Goal: Task Accomplishment & Management: Manage account settings

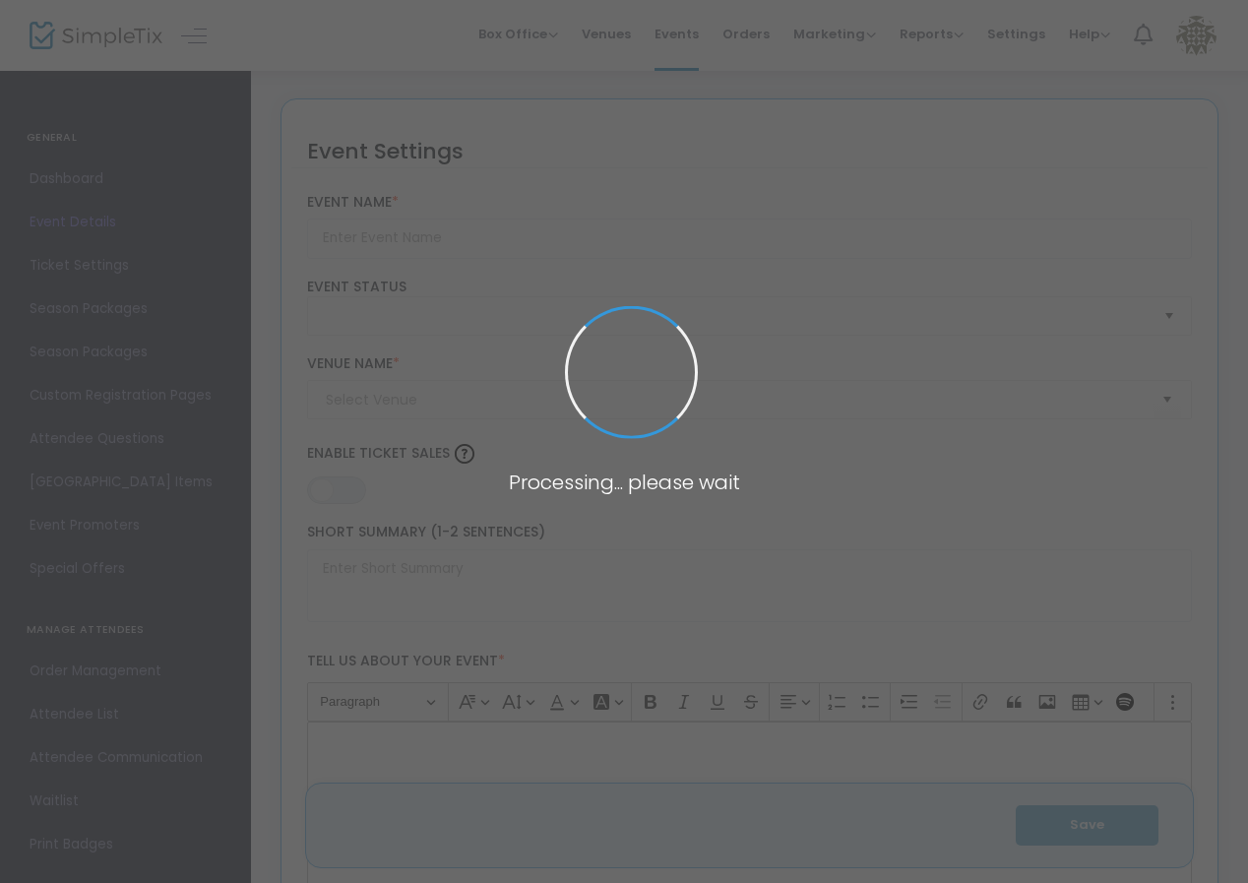
type input "ArtParty 2025 - Tickets"
type textarea "Join us to support the arts in [GEOGRAPHIC_DATA] for an evening of creativity a…"
type input "Buy Tickets"
type input "[GEOGRAPHIC_DATA]"
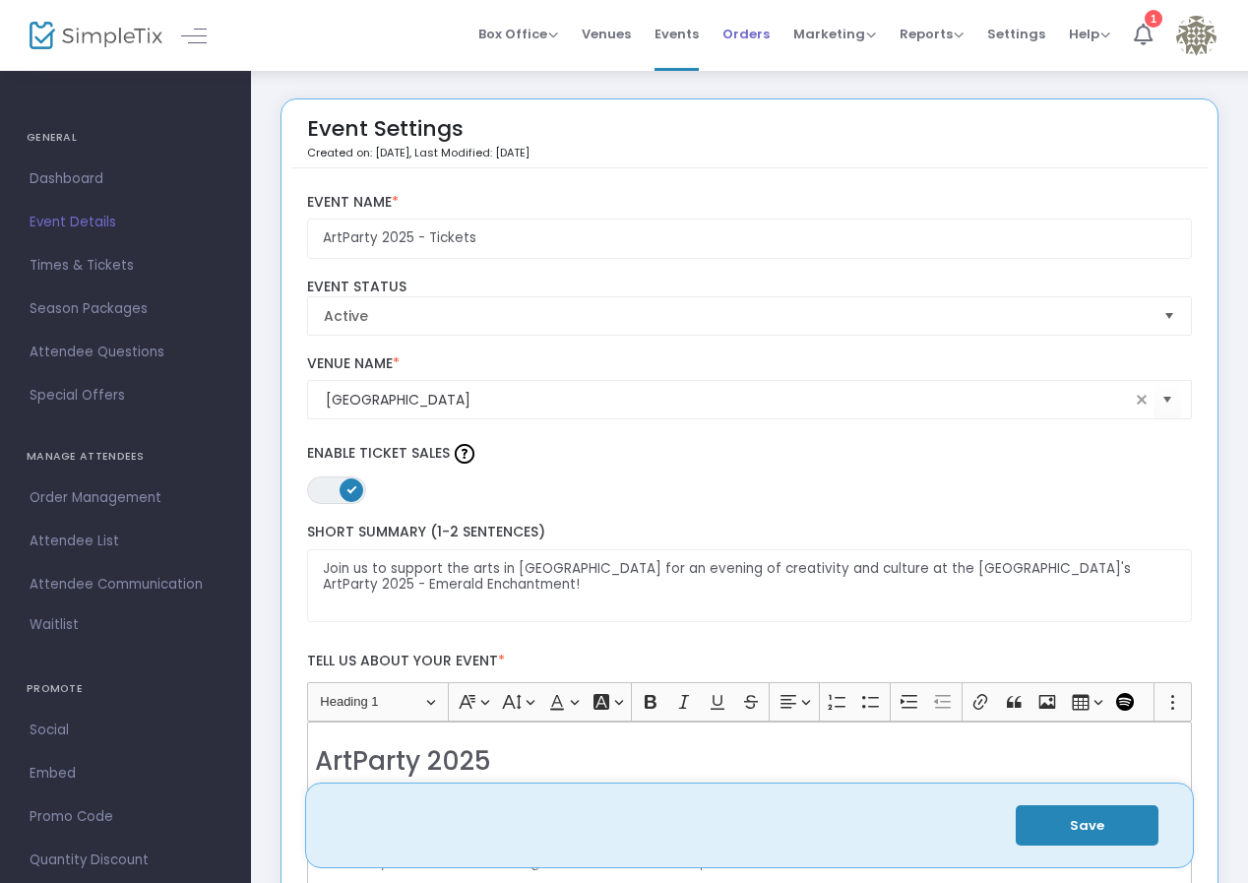
click at [763, 16] on span "Orders" at bounding box center [745, 34] width 47 height 50
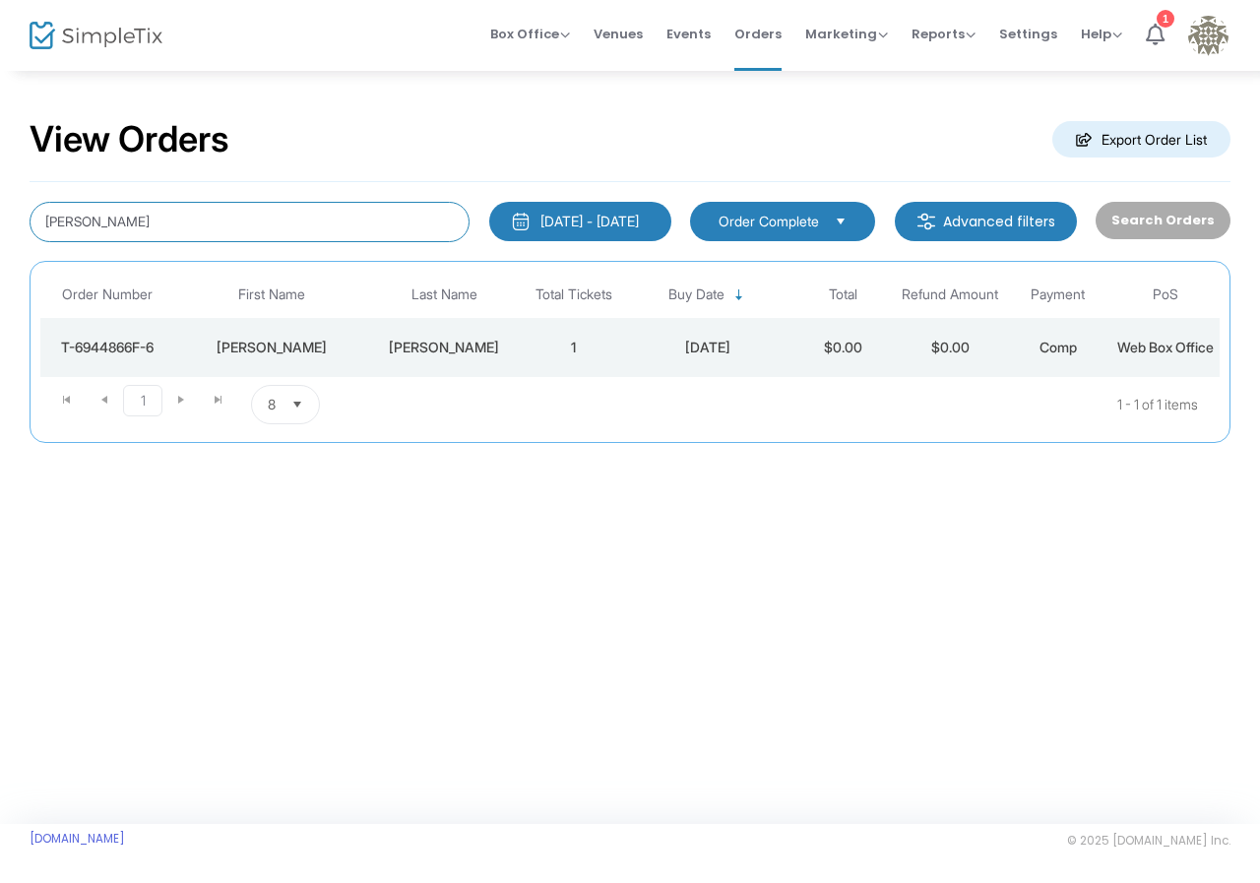
drag, startPoint x: 220, startPoint y: 215, endPoint x: 203, endPoint y: 218, distance: 18.0
click at [203, 218] on input "[PERSON_NAME]" at bounding box center [250, 222] width 440 height 40
drag, startPoint x: 181, startPoint y: 220, endPoint x: 4, endPoint y: 234, distance: 177.7
click at [4, 234] on div "View Orders Export Order List [PERSON_NAME] [DATE] - [DATE] Last 30 Days [DATE]…" at bounding box center [630, 290] width 1260 height 443
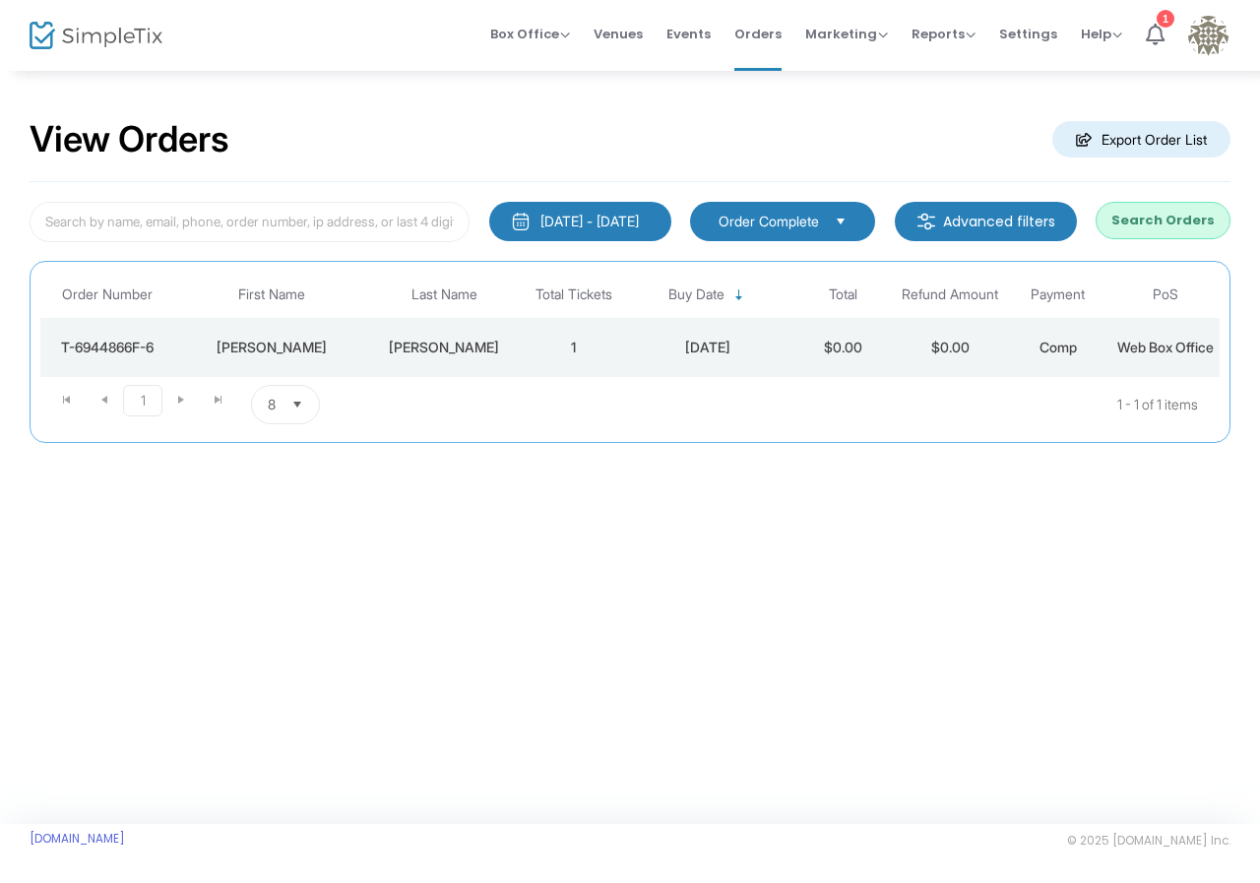
click at [1061, 505] on div "View Orders Export Order List [DATE] - [DATE] Last 30 Days [DATE] [DATE] This w…" at bounding box center [630, 290] width 1260 height 443
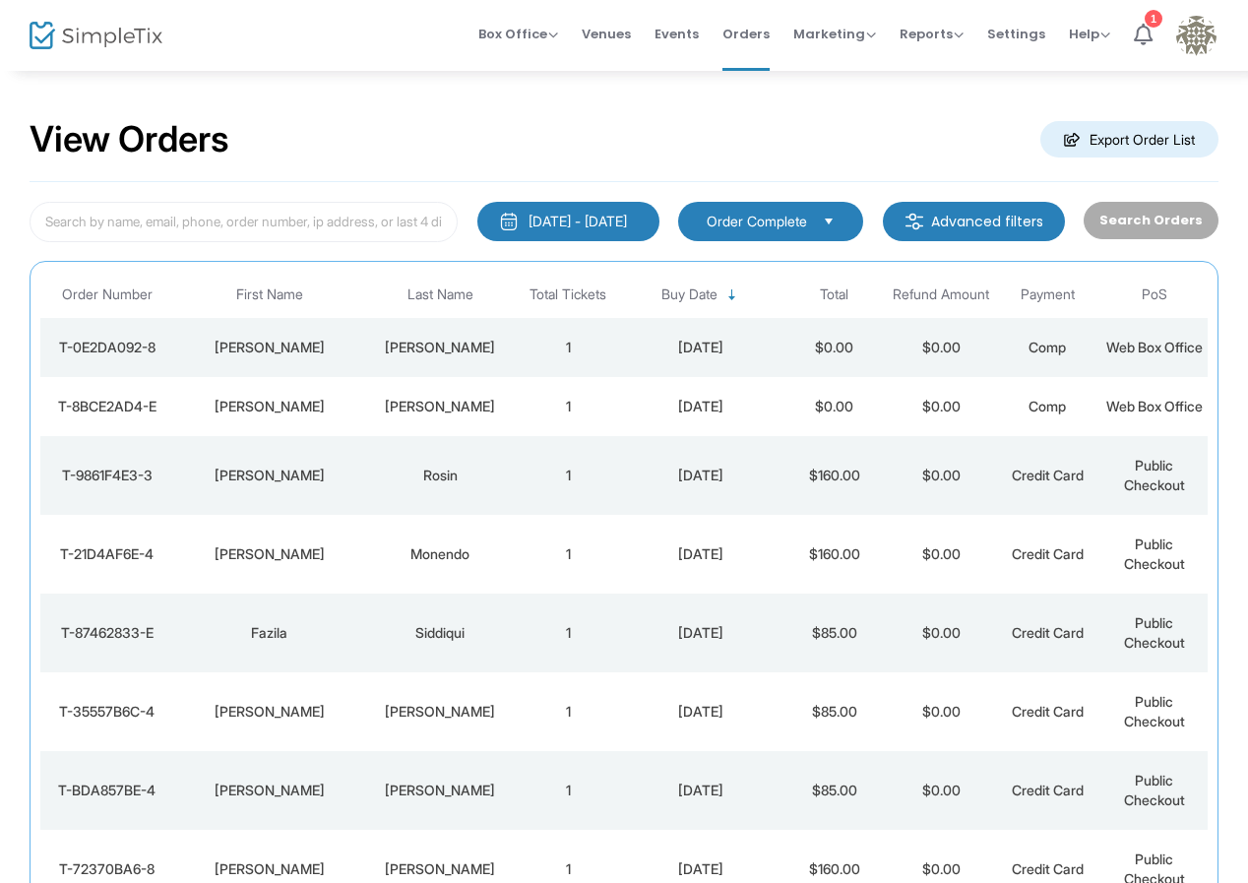
click at [924, 227] on img at bounding box center [915, 222] width 20 height 20
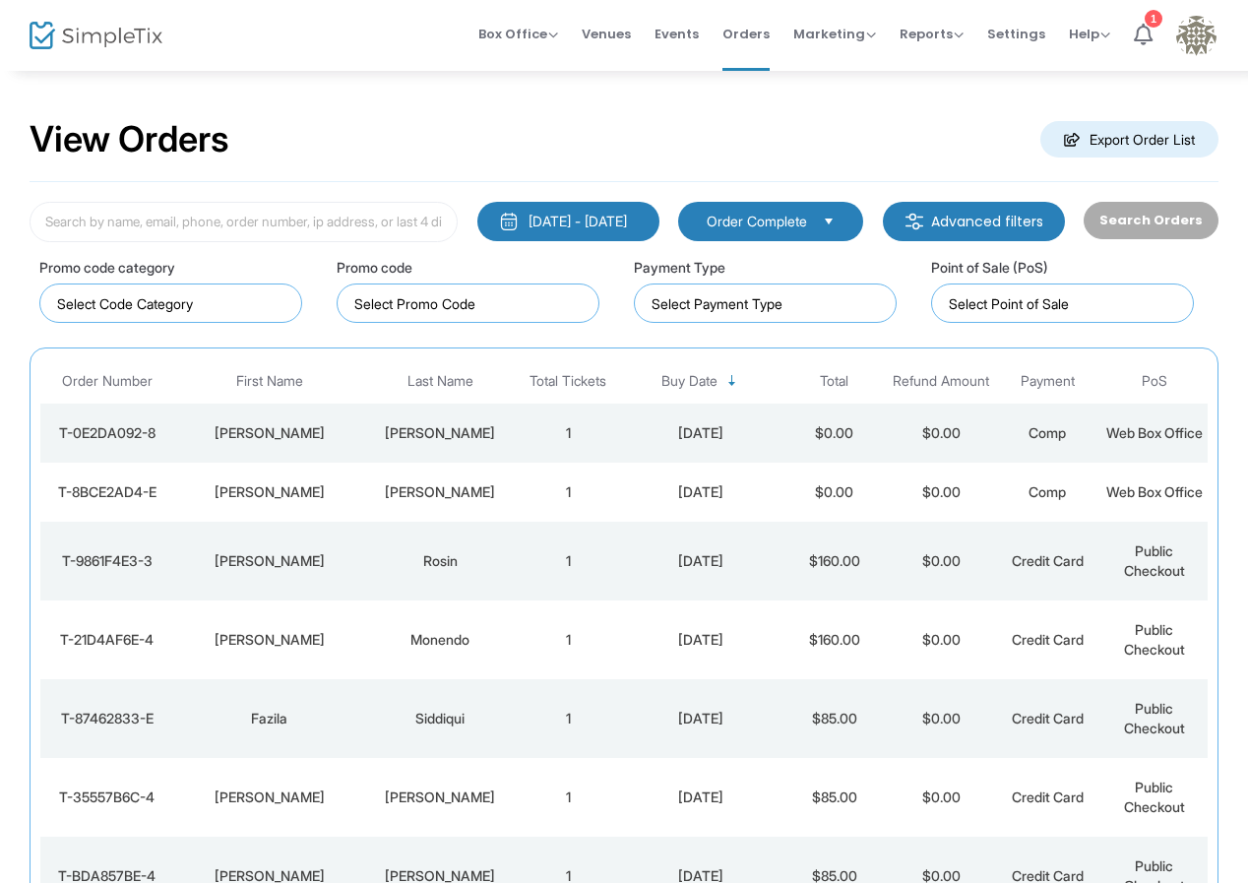
click at [783, 221] on span "Order Complete" at bounding box center [757, 222] width 100 height 20
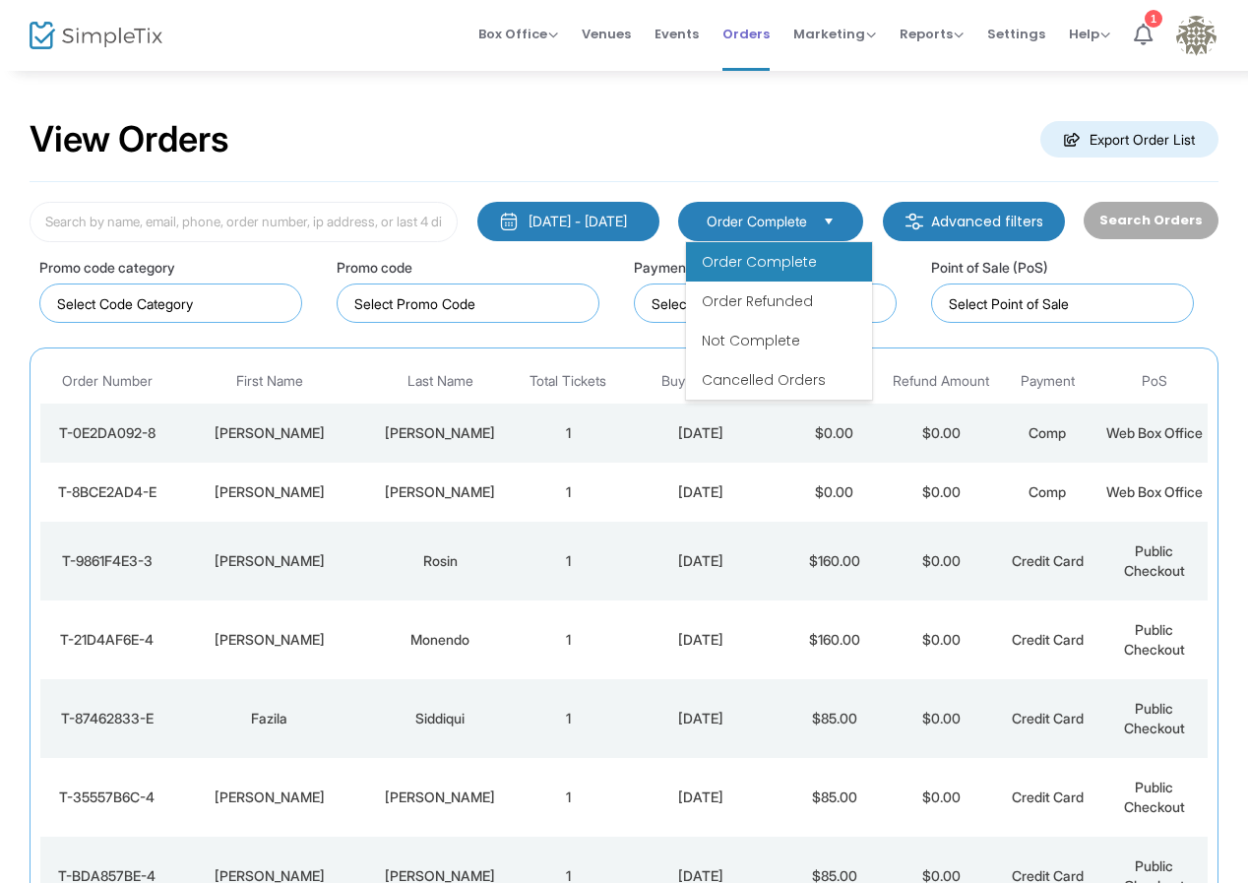
click at [763, 23] on span "Orders" at bounding box center [745, 34] width 47 height 50
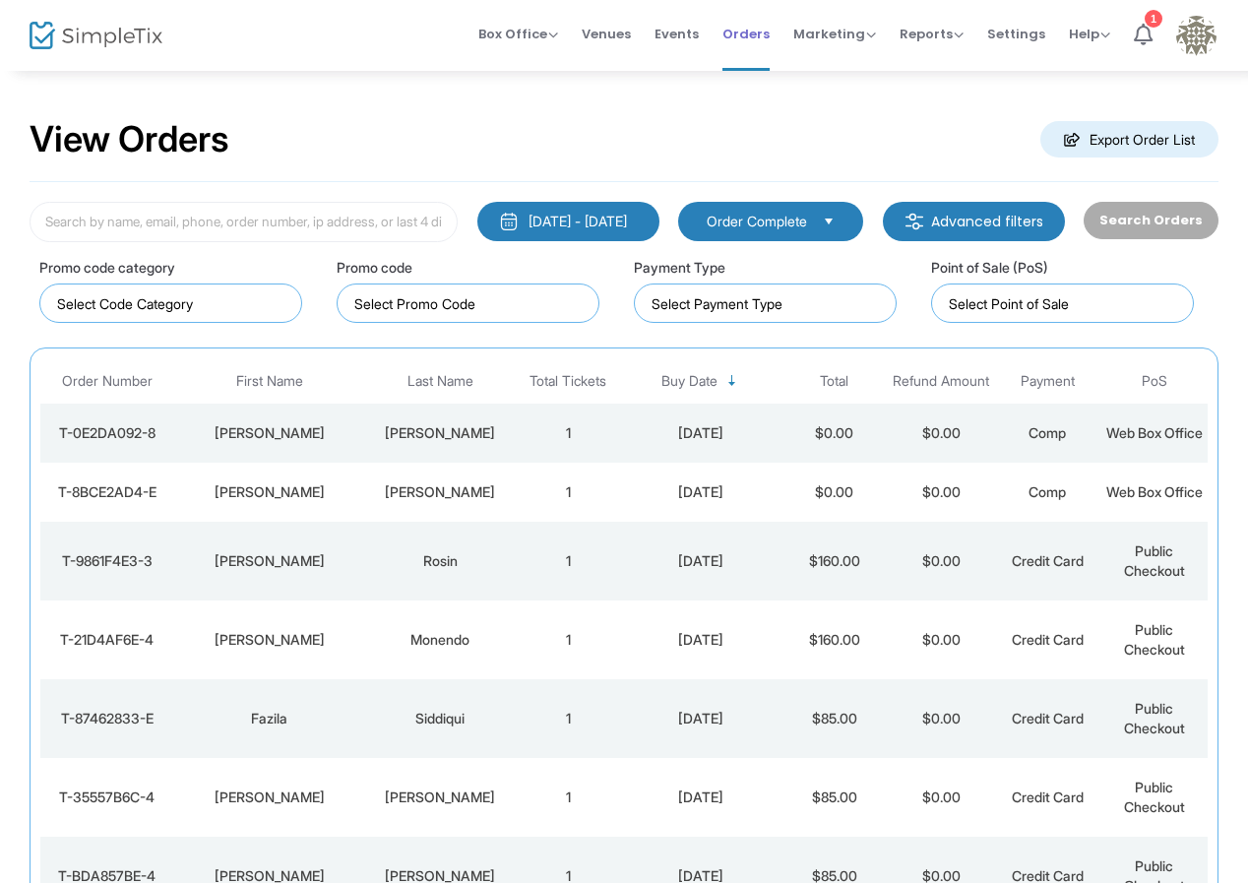
click at [763, 28] on span "Orders" at bounding box center [745, 34] width 47 height 50
click at [1141, 14] on li "1" at bounding box center [1143, 35] width 42 height 71
